Goal: Transaction & Acquisition: Book appointment/travel/reservation

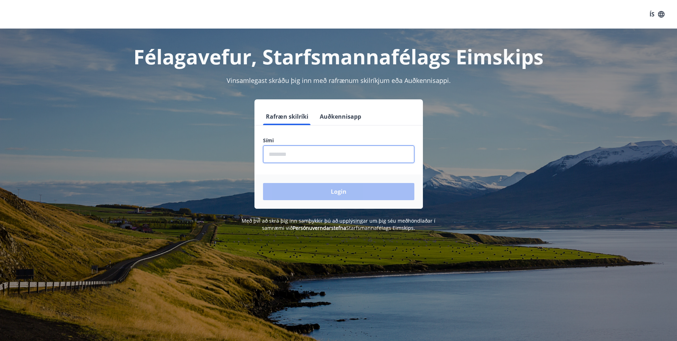
click at [362, 156] on input "phone" at bounding box center [338, 153] width 151 height 17
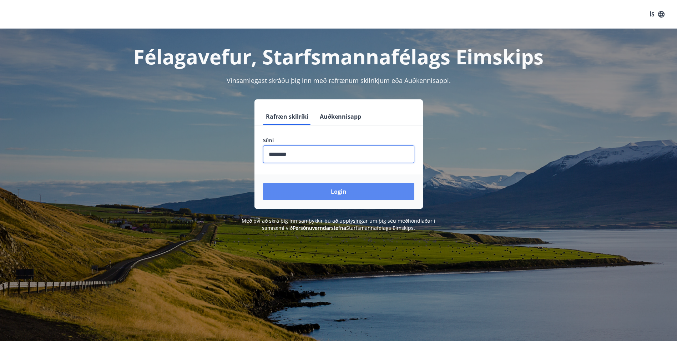
type input "********"
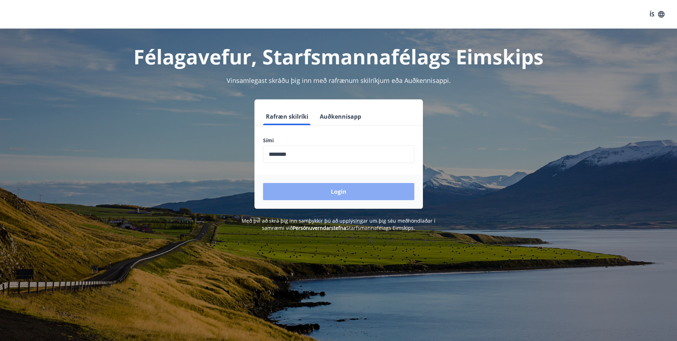
click at [330, 193] on button "Login" at bounding box center [338, 191] width 151 height 17
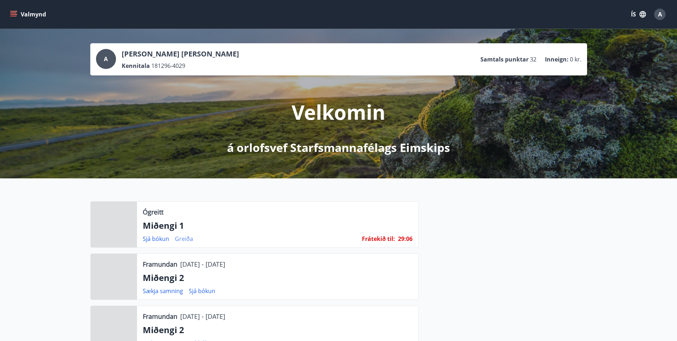
click at [184, 238] on link "Greiða" at bounding box center [184, 239] width 18 height 8
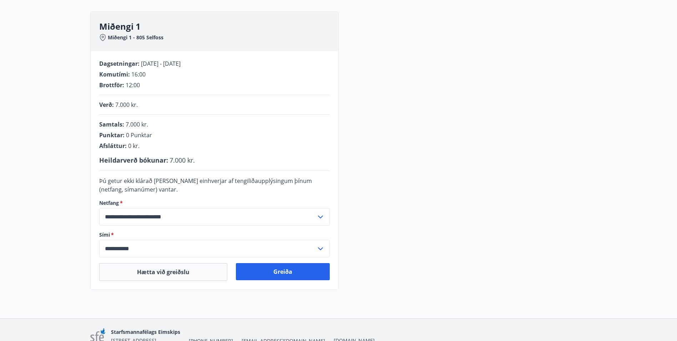
scroll to position [107, 0]
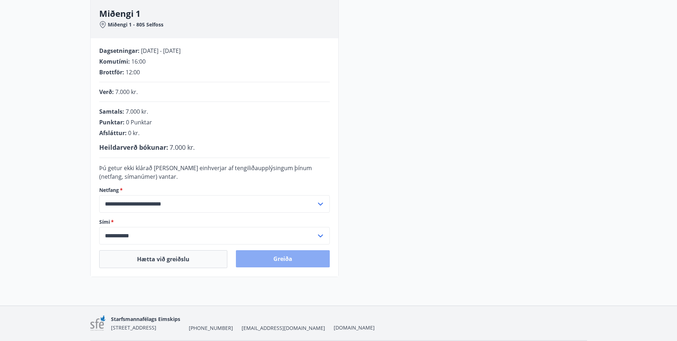
click at [265, 258] on button "Greiða" at bounding box center [283, 258] width 94 height 17
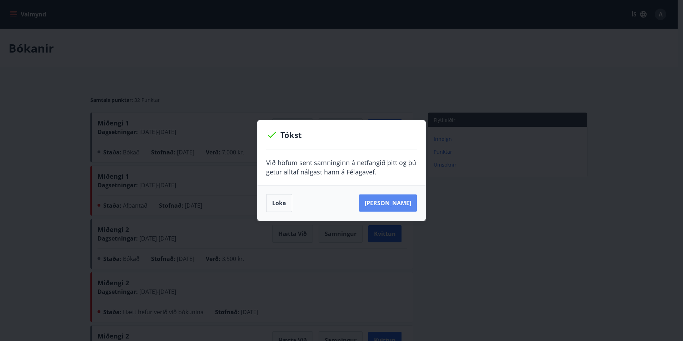
click at [383, 201] on button "[PERSON_NAME]" at bounding box center [388, 202] width 58 height 17
click at [283, 204] on button "Loka" at bounding box center [279, 203] width 26 height 18
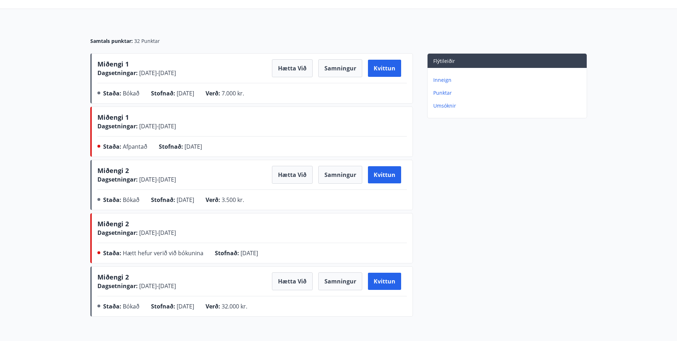
scroll to position [71, 0]
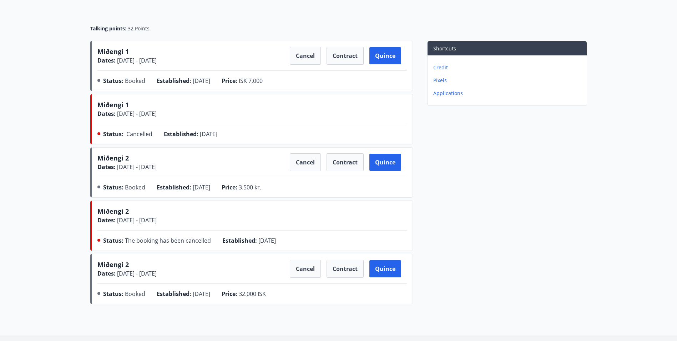
click at [444, 238] on div "Shortcuts Credit Pixels Applications" at bounding box center [500, 174] width 174 height 266
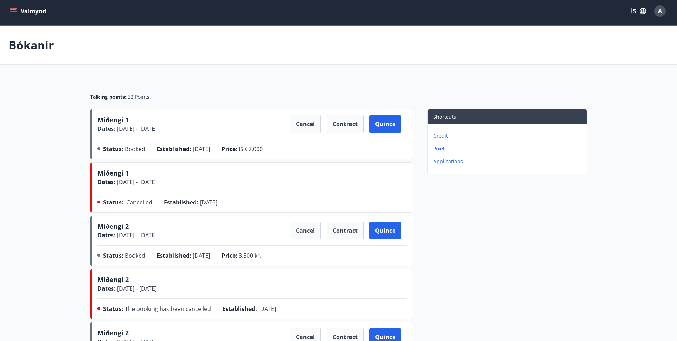
scroll to position [0, 0]
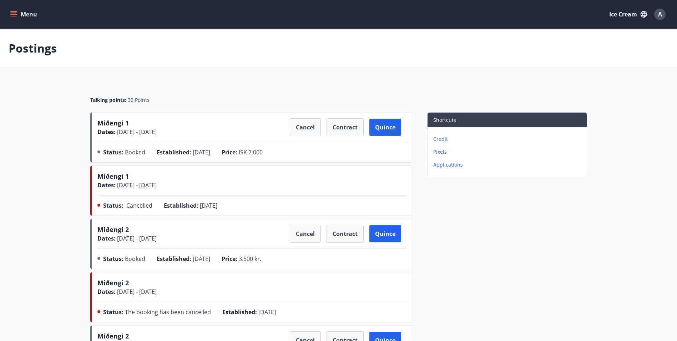
click at [16, 20] on button "Menu" at bounding box center [24, 14] width 31 height 13
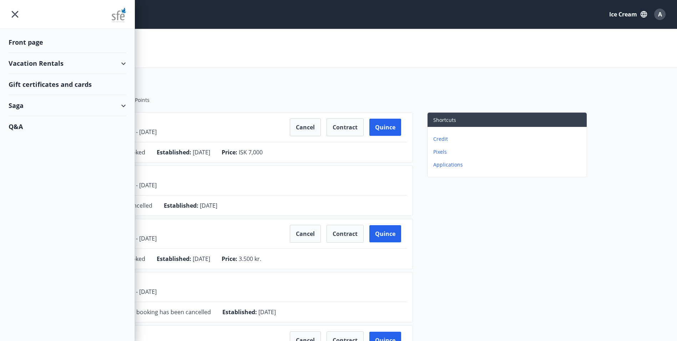
click at [21, 46] on div "Front page" at bounding box center [67, 42] width 117 height 21
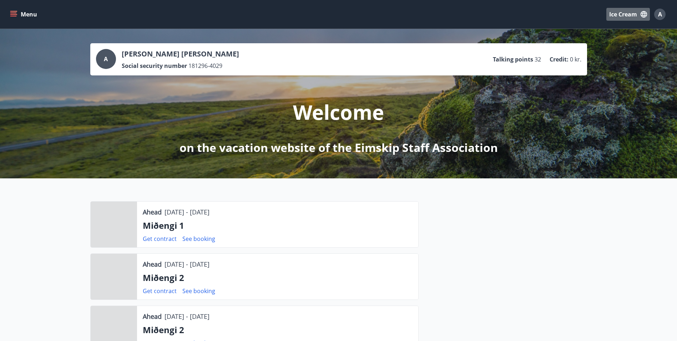
click at [643, 12] on icon "button" at bounding box center [644, 14] width 6 height 6
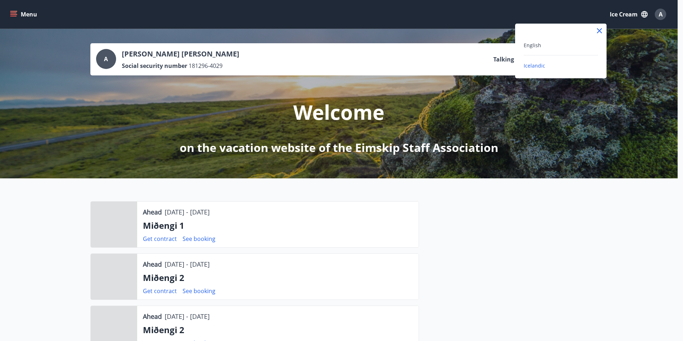
click at [601, 27] on icon at bounding box center [599, 30] width 9 height 9
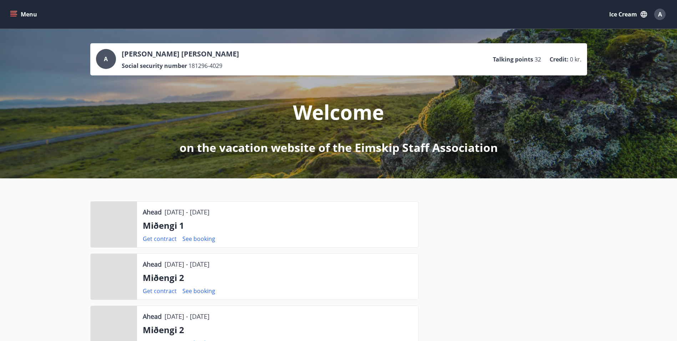
click at [658, 15] on span "A" at bounding box center [660, 14] width 4 height 8
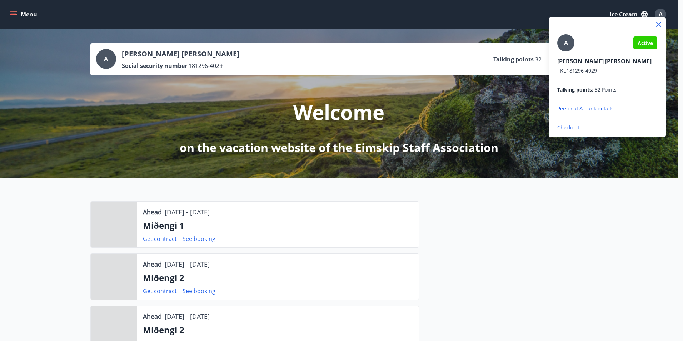
click at [574, 125] on p "Checkout" at bounding box center [607, 127] width 100 height 7
